Goal: Transaction & Acquisition: Purchase product/service

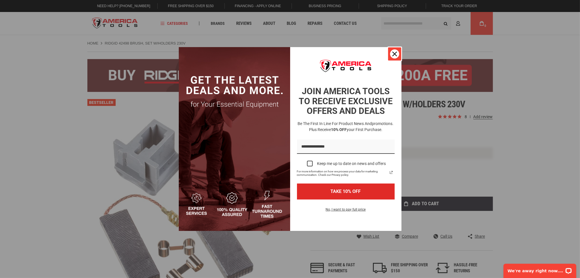
click at [393, 55] on icon "close icon" at bounding box center [394, 54] width 5 height 5
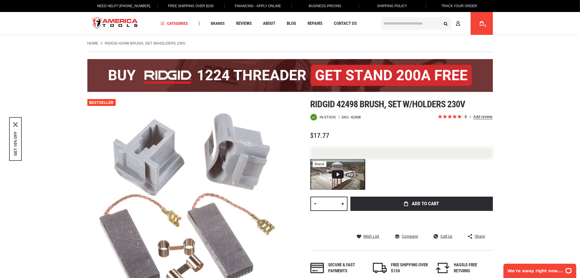
click at [466, 119] on span "8 reviews" at bounding box center [479, 116] width 28 height 5
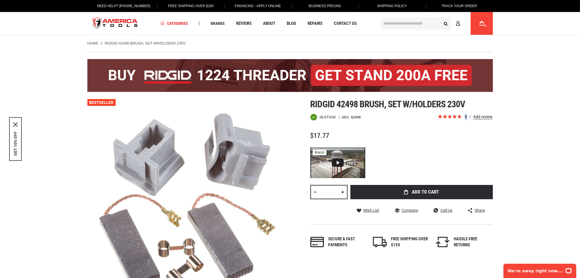
click at [401, 25] on input "text" at bounding box center [416, 23] width 70 height 13
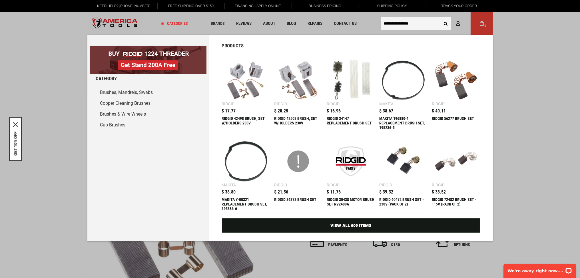
type input "**********"
click at [446, 23] on button "Search" at bounding box center [445, 23] width 11 height 11
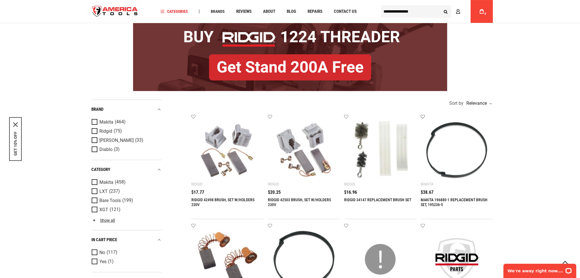
scroll to position [60, 0]
